Goal: Transaction & Acquisition: Purchase product/service

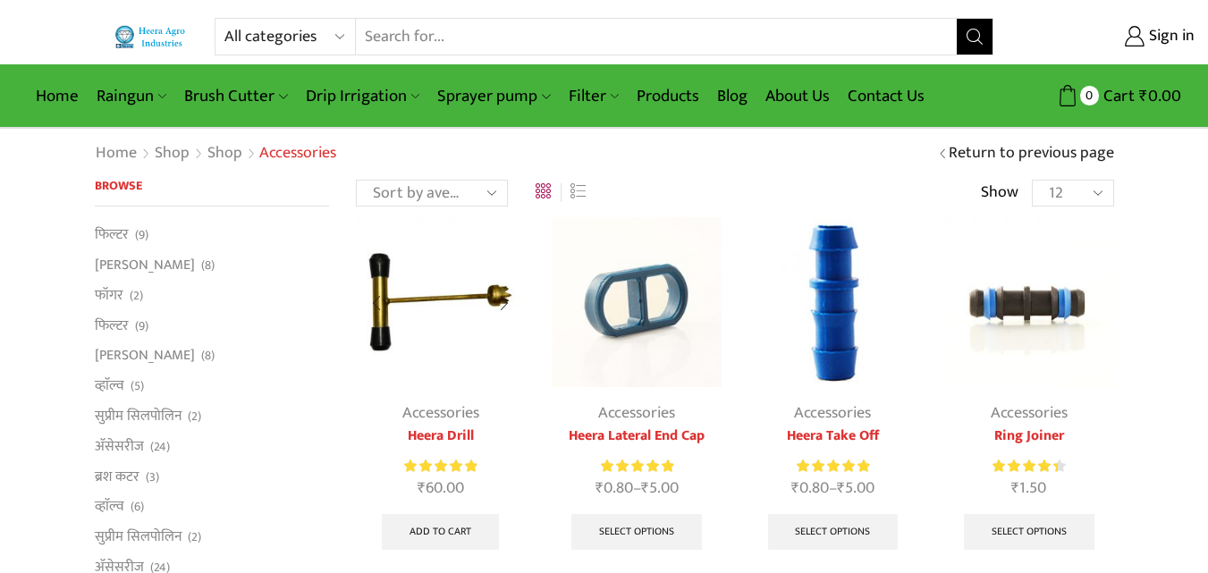
click at [496, 293] on div at bounding box center [504, 303] width 41 height 47
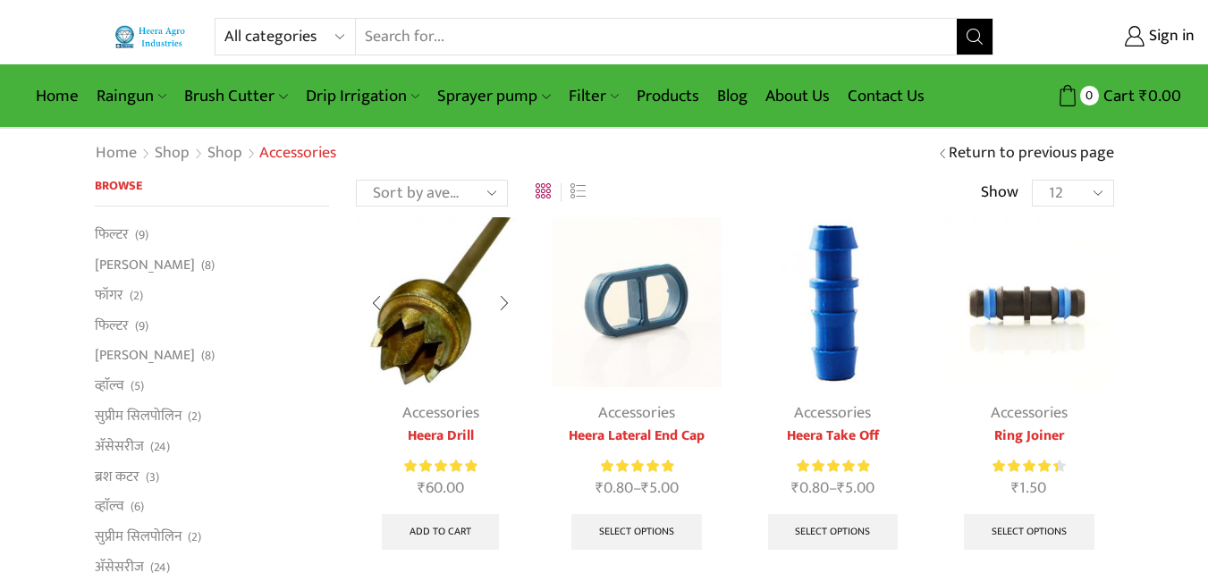
click at [433, 305] on img at bounding box center [440, 301] width 169 height 169
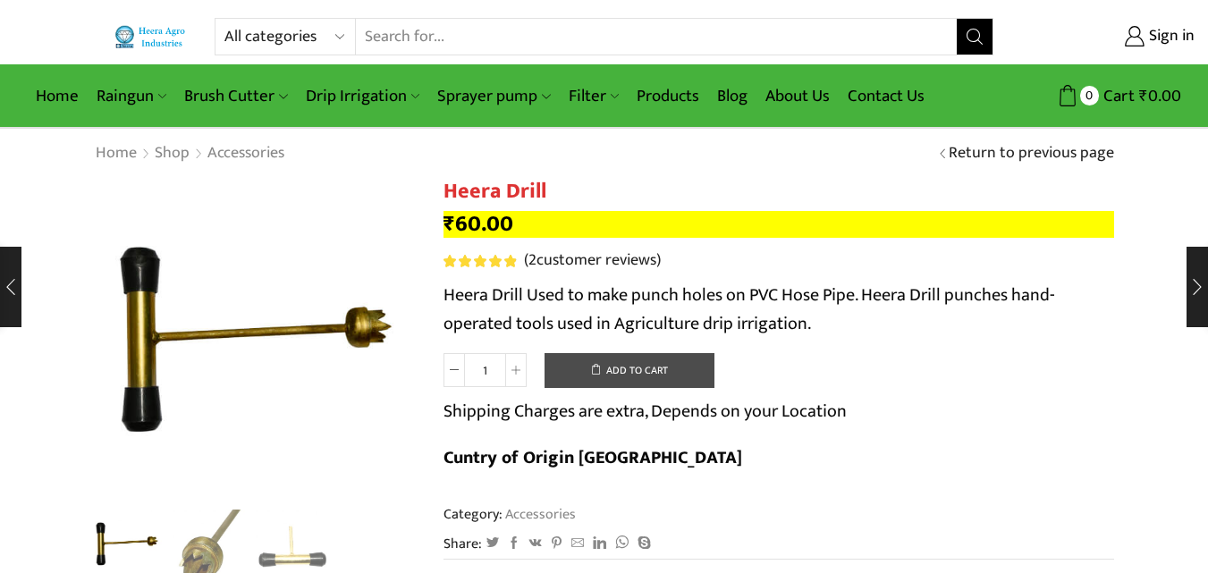
click at [580, 381] on button "Add to cart" at bounding box center [630, 371] width 170 height 36
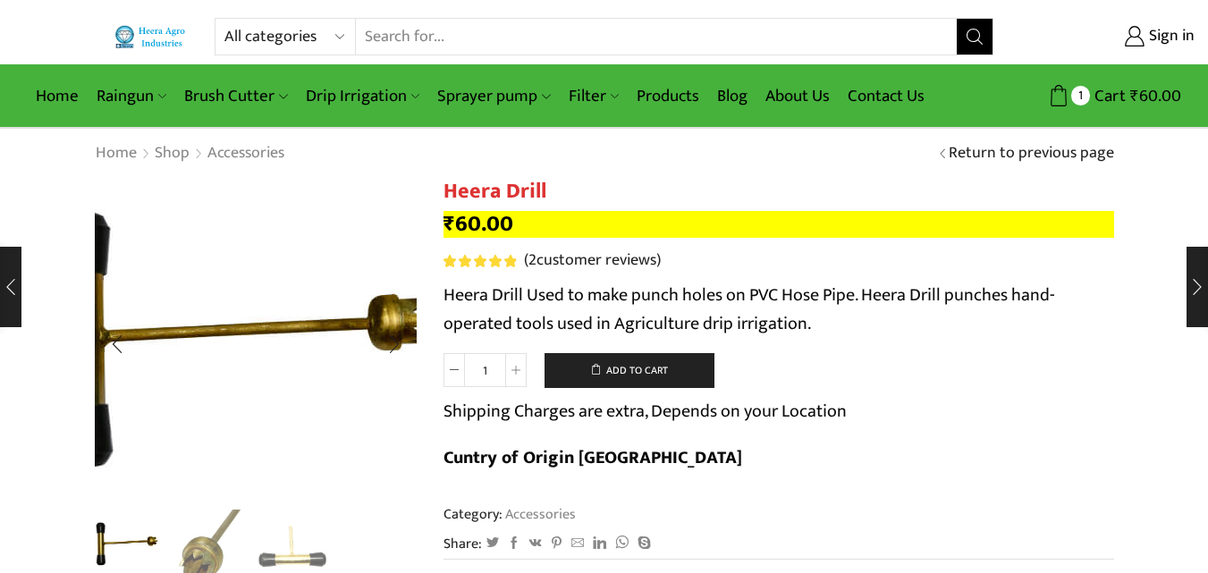
click at [287, 340] on img "1 / 3" at bounding box center [243, 339] width 447 height 447
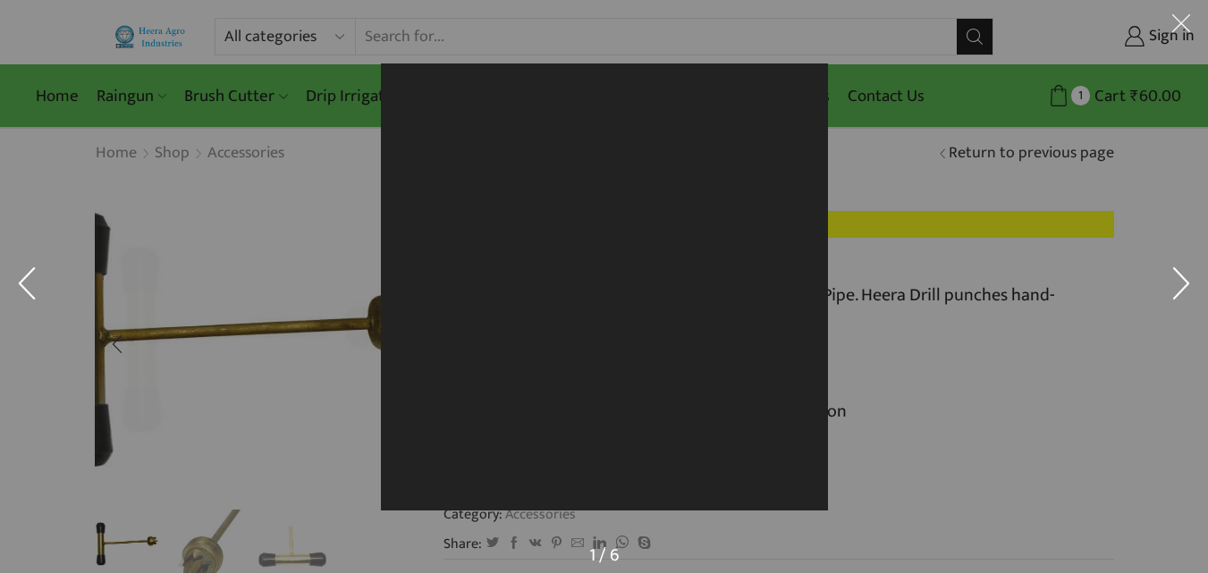
click at [287, 340] on div at bounding box center [604, 286] width 1208 height 573
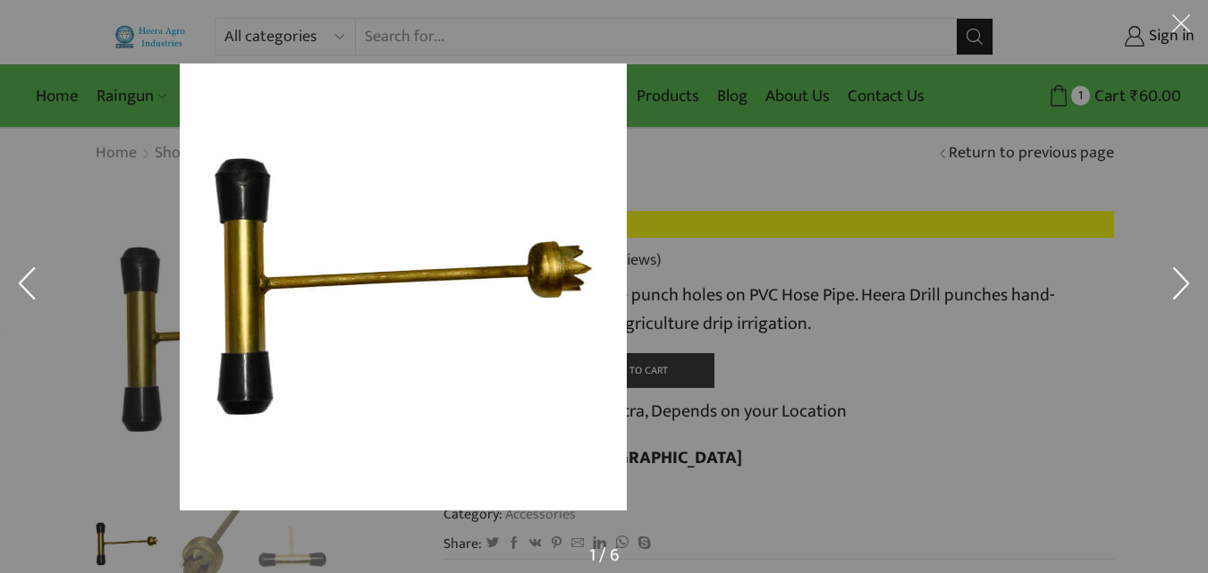
click at [627, 242] on img at bounding box center [403, 286] width 447 height 447
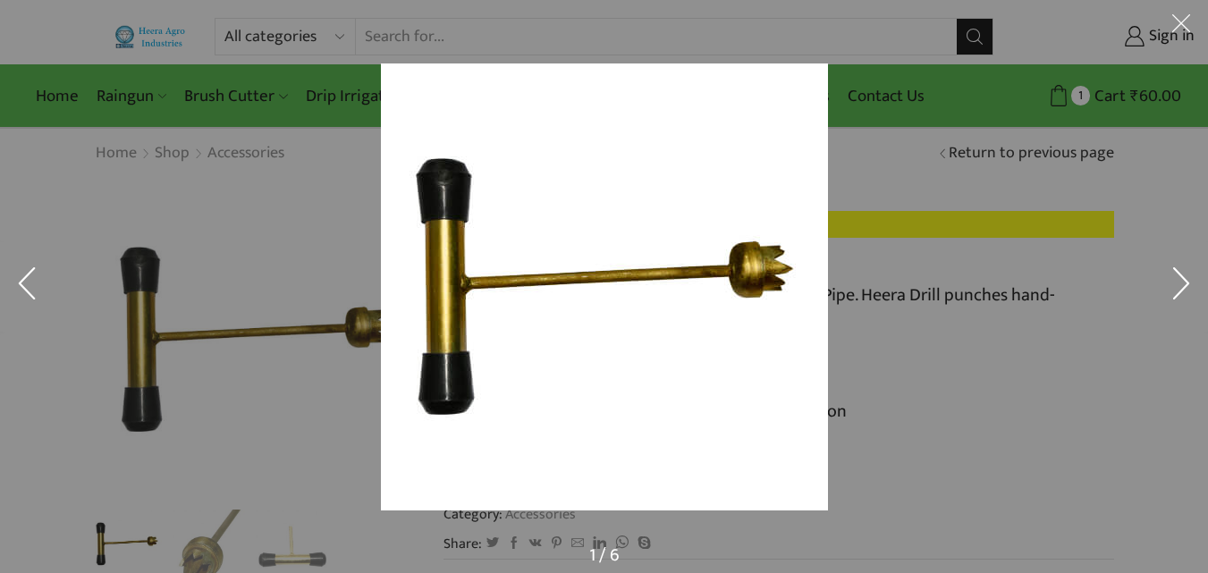
click at [273, 246] on div at bounding box center [604, 286] width 1208 height 573
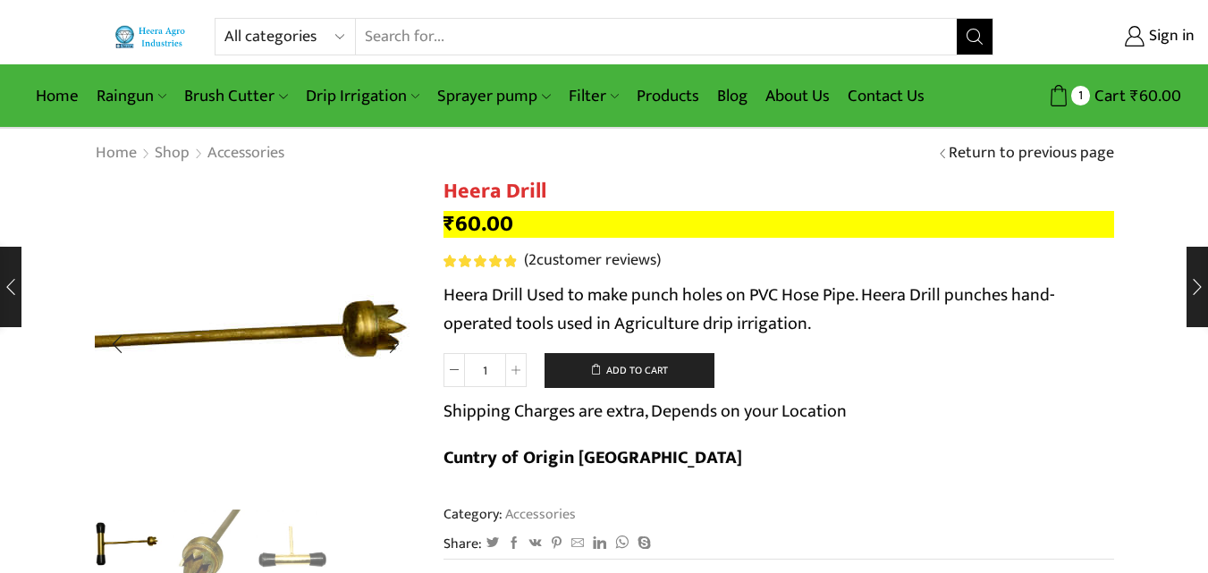
click at [190, 410] on img "1 / 3" at bounding box center [218, 346] width 447 height 447
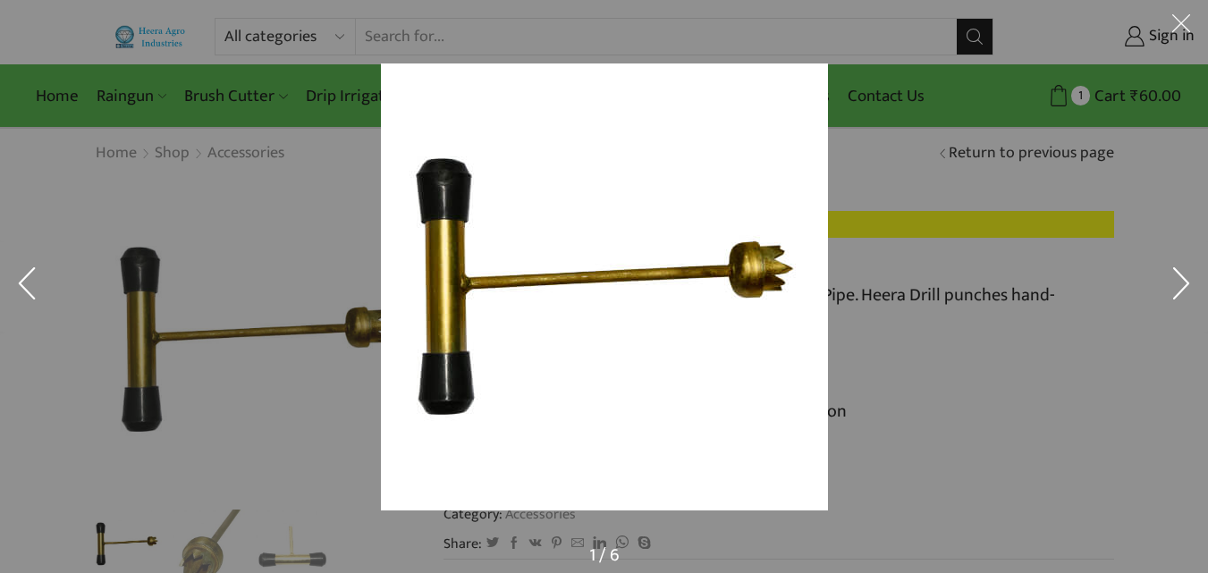
click at [912, 284] on div at bounding box center [927, 322] width 1093 height 519
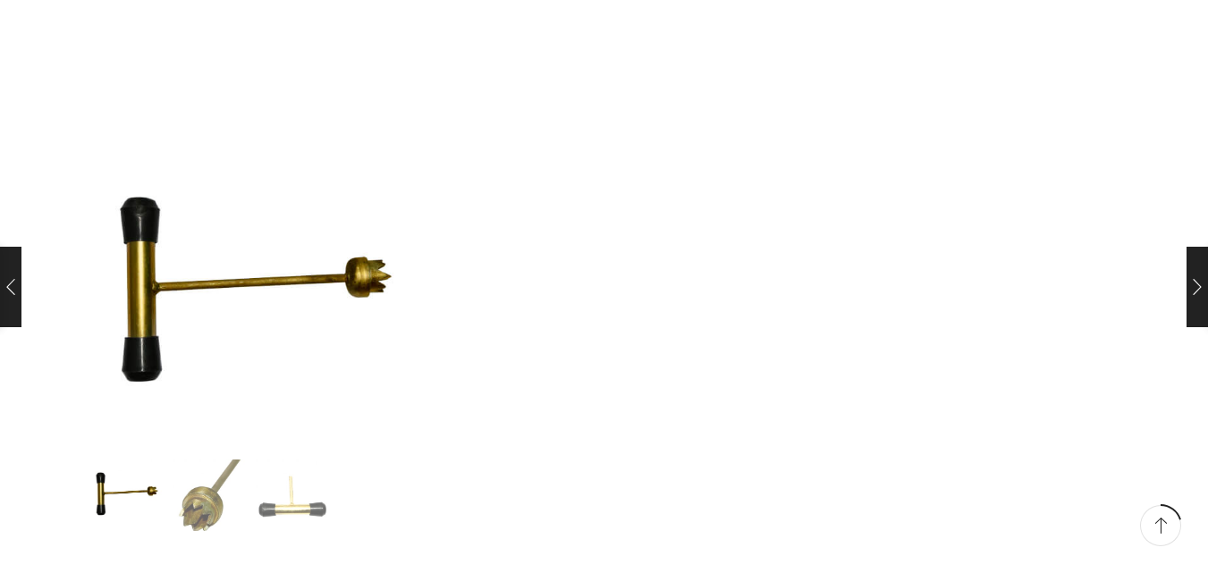
scroll to position [1145, 0]
click at [213, 497] on img "2 / 3" at bounding box center [210, 494] width 74 height 74
